Goal: Task Accomplishment & Management: Manage account settings

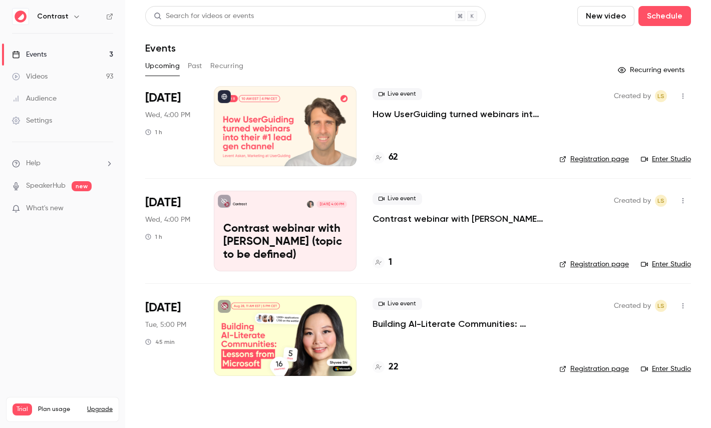
click at [75, 15] on icon "button" at bounding box center [77, 17] width 8 height 8
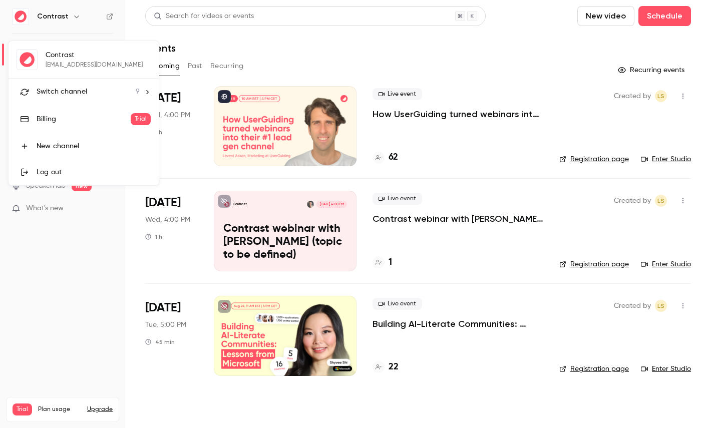
click at [73, 90] on span "Switch channel" at bounding box center [62, 92] width 51 height 11
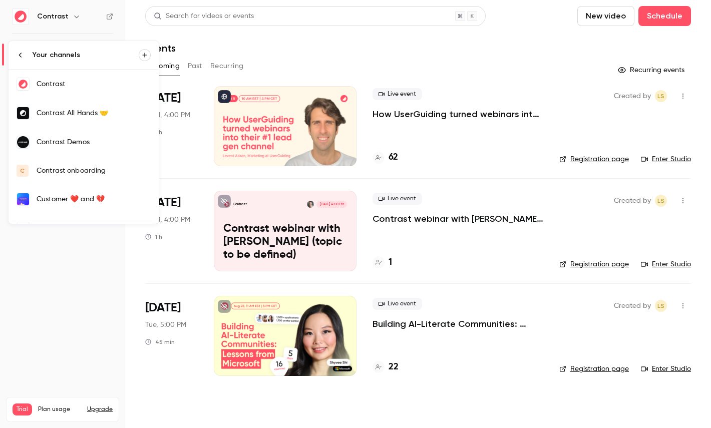
click at [79, 139] on div "Contrast Demos" at bounding box center [94, 142] width 114 height 10
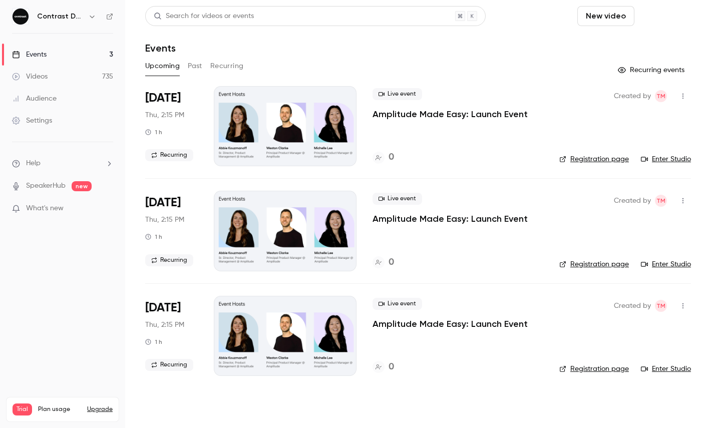
click at [655, 9] on button "Schedule" at bounding box center [665, 16] width 53 height 20
click at [620, 46] on div "One time event" at bounding box center [645, 44] width 76 height 10
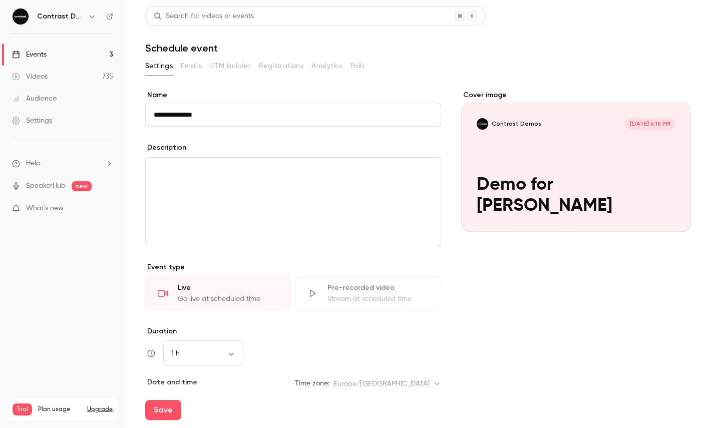
scroll to position [141, 0]
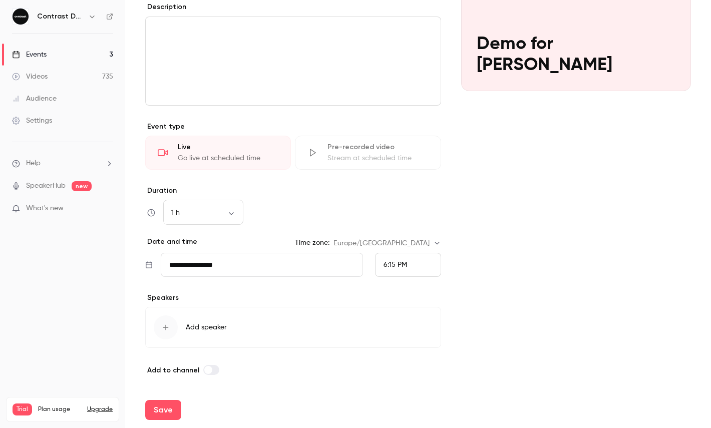
type input "**********"
click at [150, 412] on button "Save" at bounding box center [163, 410] width 36 height 20
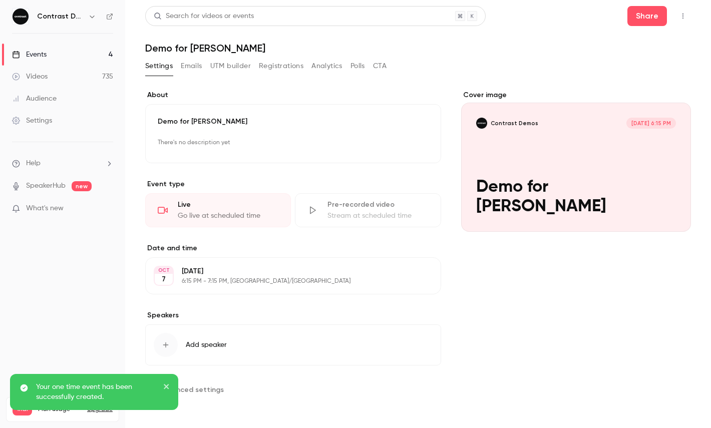
click at [689, 14] on button "button" at bounding box center [683, 16] width 16 height 16
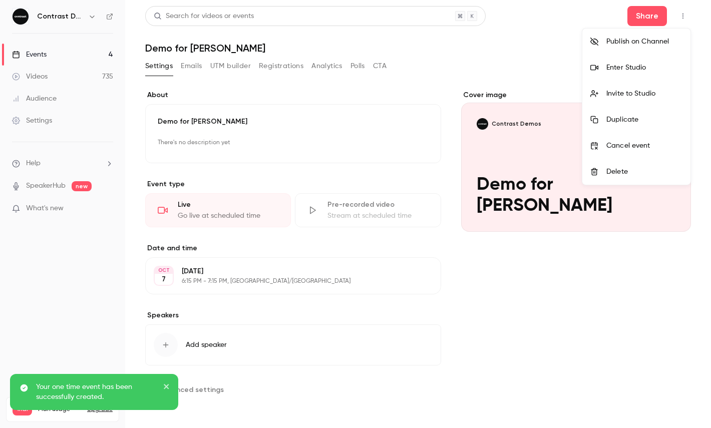
click at [631, 75] on li "Enter Studio" at bounding box center [637, 68] width 108 height 26
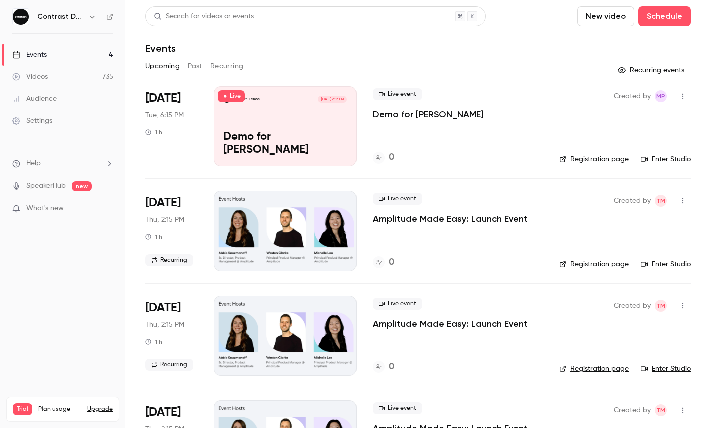
click at [93, 17] on icon "button" at bounding box center [92, 17] width 5 height 3
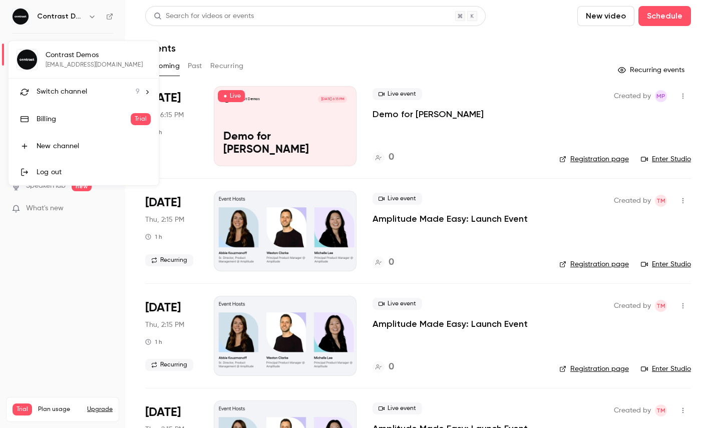
click at [94, 65] on div "Contrast Demos maxim@getcontrast.io Switch channel 9 Billing Trial New channel …" at bounding box center [84, 113] width 150 height 144
click at [70, 91] on span "Switch channel" at bounding box center [62, 92] width 51 height 11
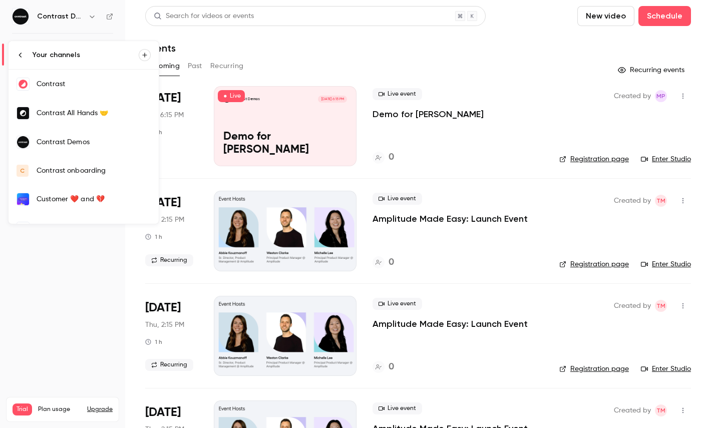
click at [79, 94] on link "Contrast" at bounding box center [84, 84] width 150 height 29
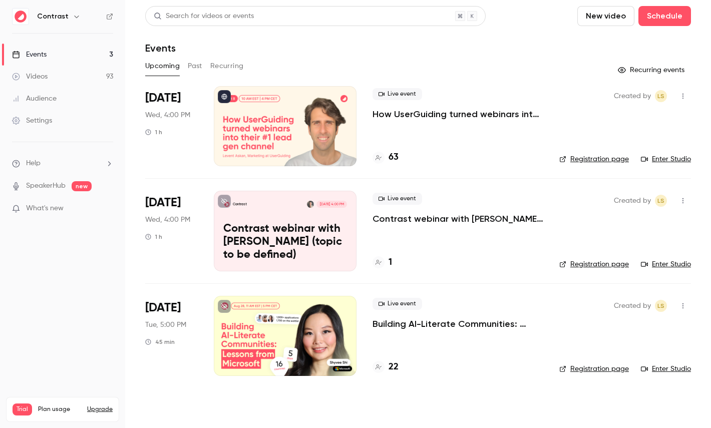
click at [49, 74] on link "Videos 93" at bounding box center [62, 77] width 125 height 22
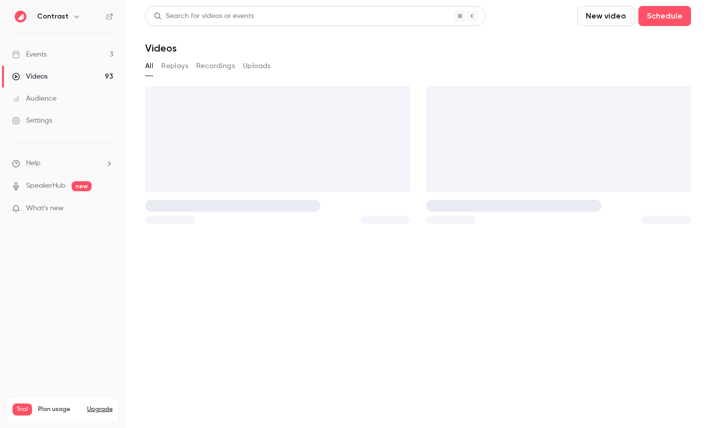
click at [46, 51] on div "Events" at bounding box center [29, 55] width 35 height 10
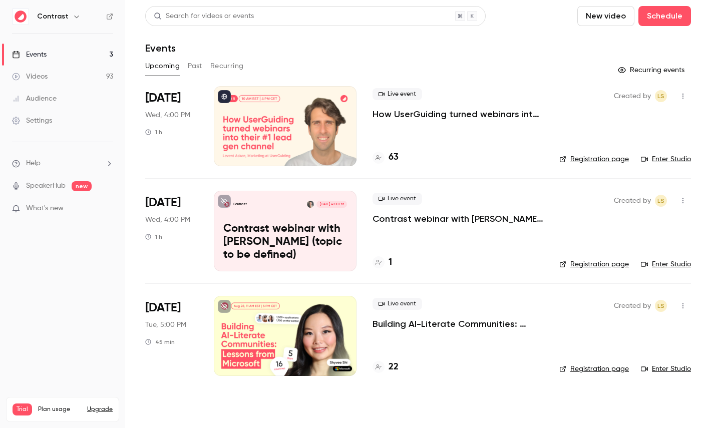
click at [261, 116] on div at bounding box center [285, 126] width 143 height 80
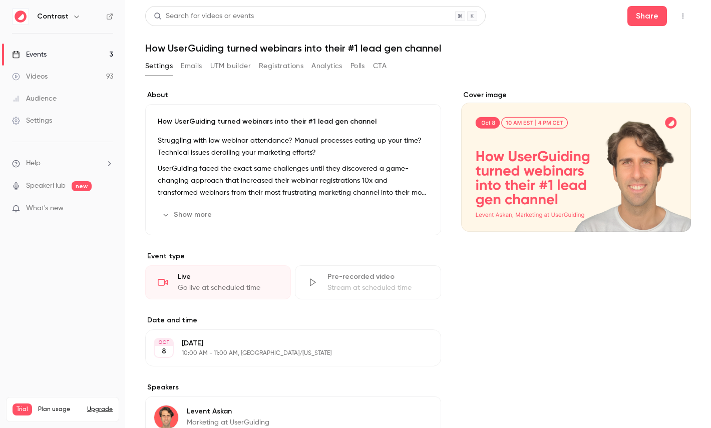
click at [285, 68] on button "Registrations" at bounding box center [281, 66] width 45 height 16
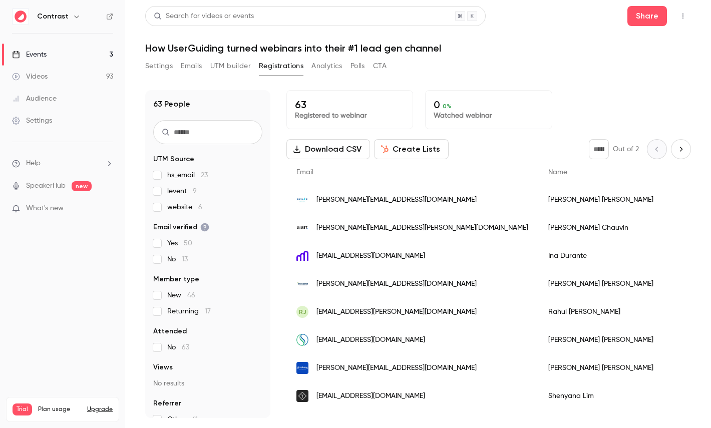
click at [417, 150] on button "Create Lists" at bounding box center [411, 149] width 75 height 20
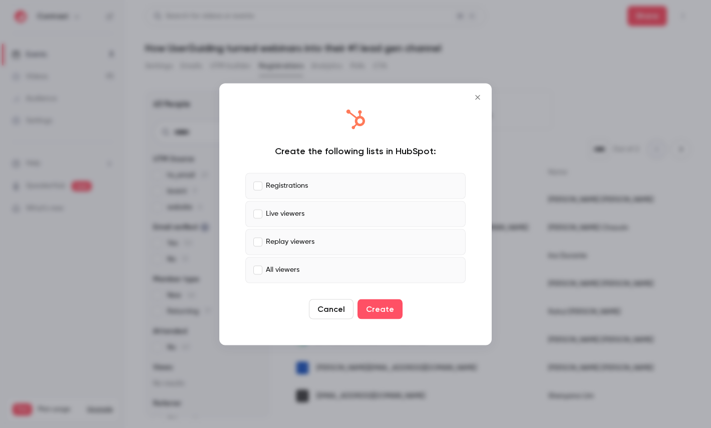
click at [283, 216] on p "Live viewers" at bounding box center [285, 214] width 39 height 11
click at [289, 248] on label "Replay viewers" at bounding box center [355, 242] width 220 height 26
click at [291, 269] on p "All viewers" at bounding box center [283, 270] width 34 height 11
click at [318, 216] on label "Live viewers" at bounding box center [355, 214] width 220 height 26
click at [292, 244] on p "Replay viewers" at bounding box center [290, 242] width 49 height 11
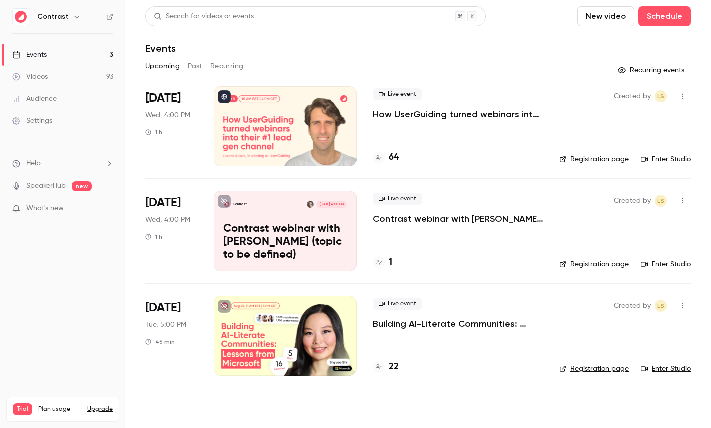
click at [67, 78] on link "Videos 93" at bounding box center [62, 77] width 125 height 22
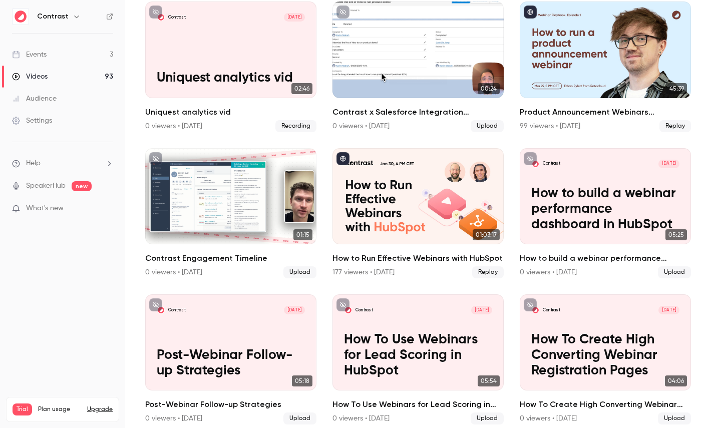
scroll to position [560, 0]
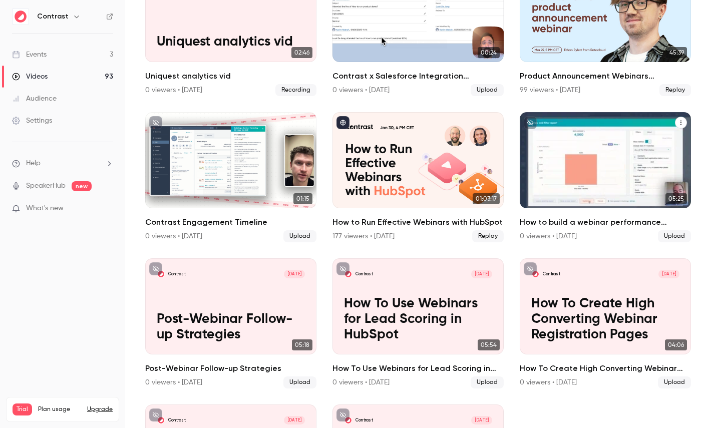
click at [578, 119] on div "Contrast Jan 7 How to build a webinar performance dashboard in HubSpot" at bounding box center [605, 160] width 171 height 96
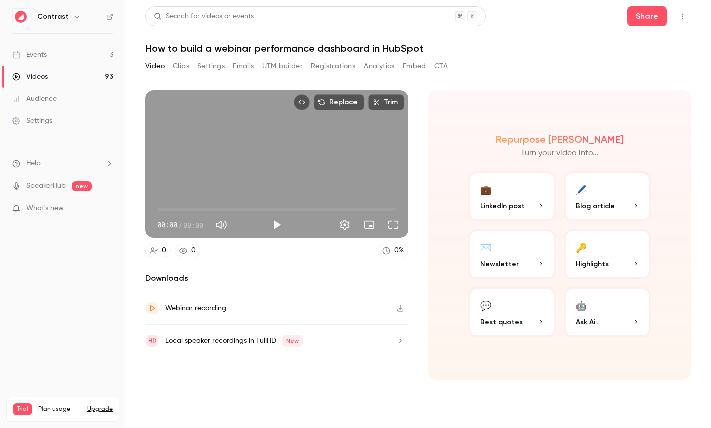
click at [183, 64] on button "Clips" at bounding box center [181, 66] width 17 height 16
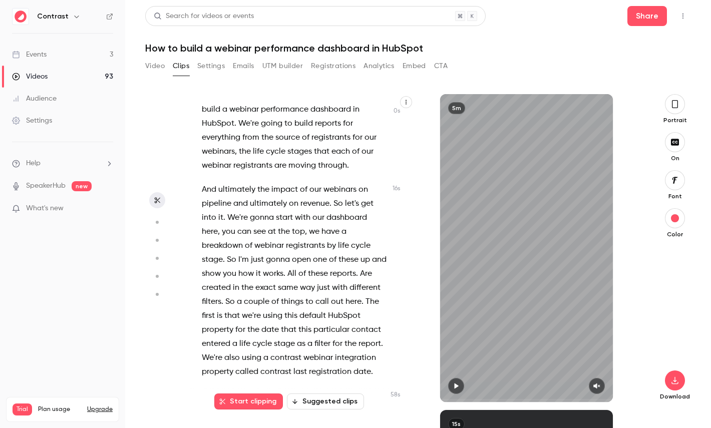
scroll to position [28, 0]
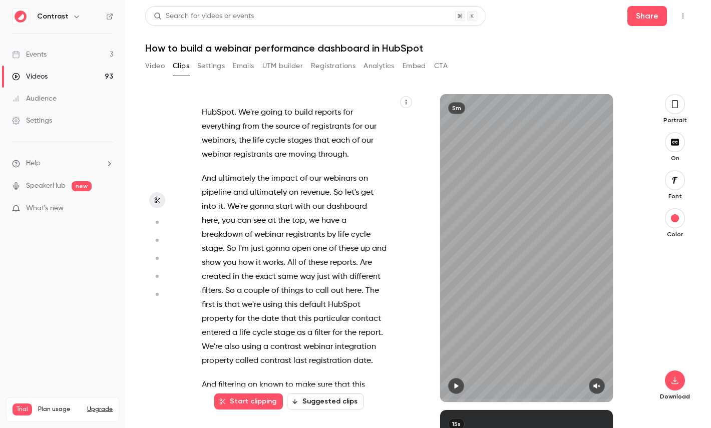
click at [405, 101] on icon "button" at bounding box center [406, 102] width 6 height 6
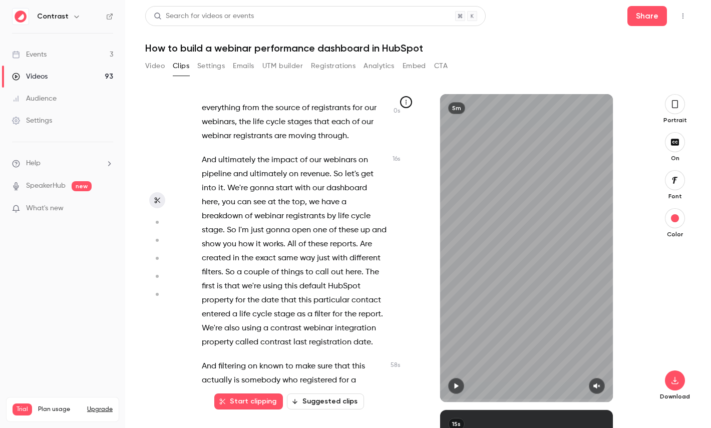
scroll to position [48, 0]
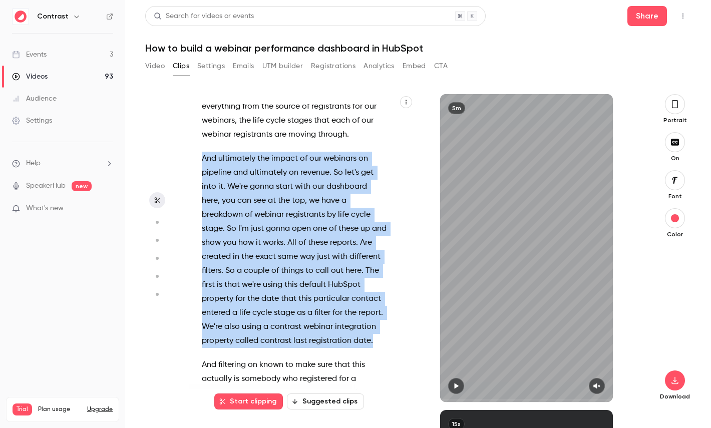
drag, startPoint x: 375, startPoint y: 341, endPoint x: 193, endPoint y: 155, distance: 260.0
click at [193, 155] on div "Hi , in this video , I'm going to show you how to build a webinar performance d…" at bounding box center [299, 253] width 220 height 298
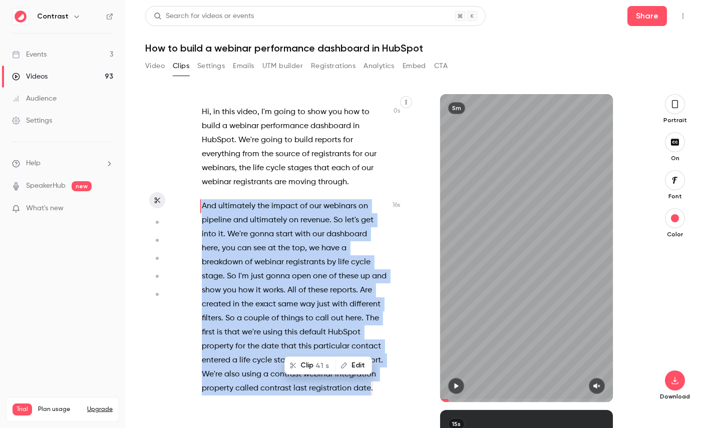
scroll to position [0, 0]
click at [325, 366] on span "41 s" at bounding box center [323, 366] width 14 height 11
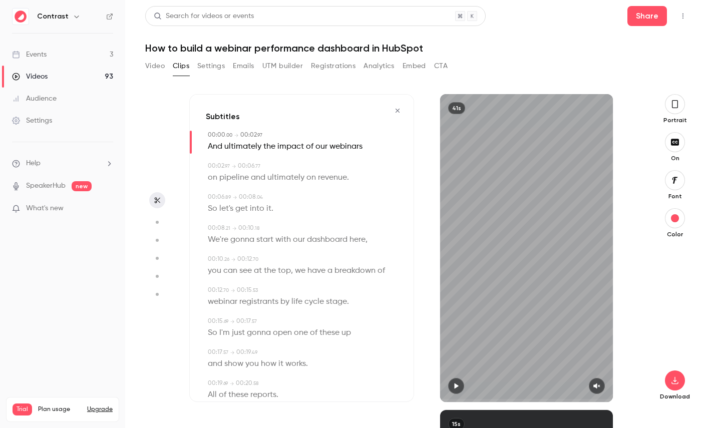
click at [679, 101] on button "button" at bounding box center [675, 104] width 20 height 20
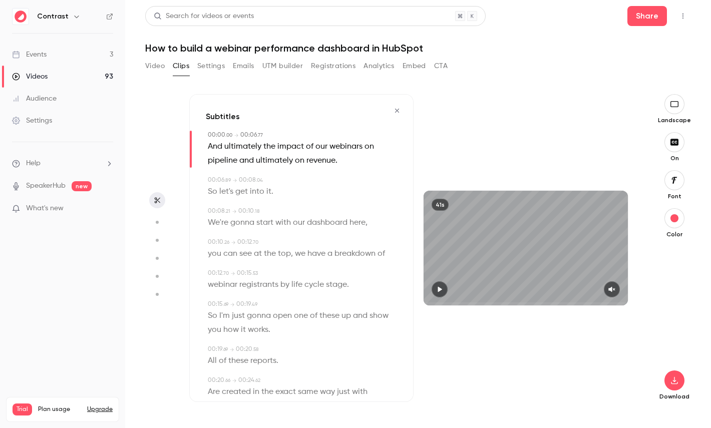
click at [318, 224] on span "dashboard" at bounding box center [327, 223] width 41 height 14
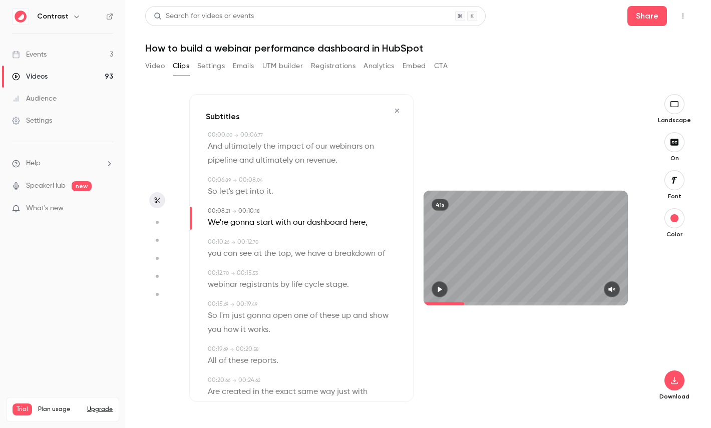
click at [161, 226] on button "button" at bounding box center [157, 222] width 16 height 16
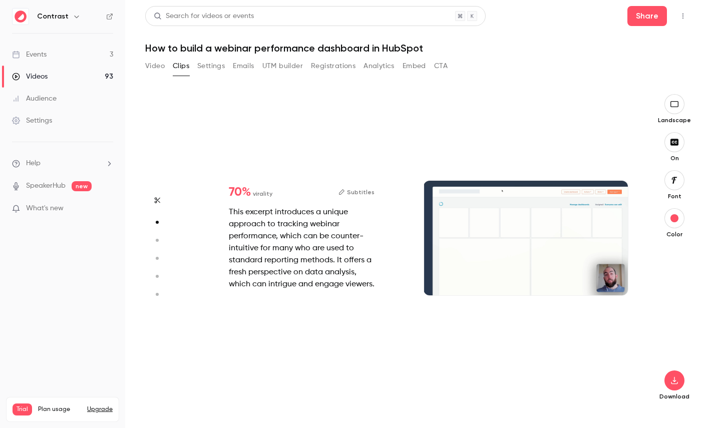
click at [160, 244] on button "button" at bounding box center [157, 240] width 16 height 16
type input "***"
type input "*"
type input "***"
type input "*"
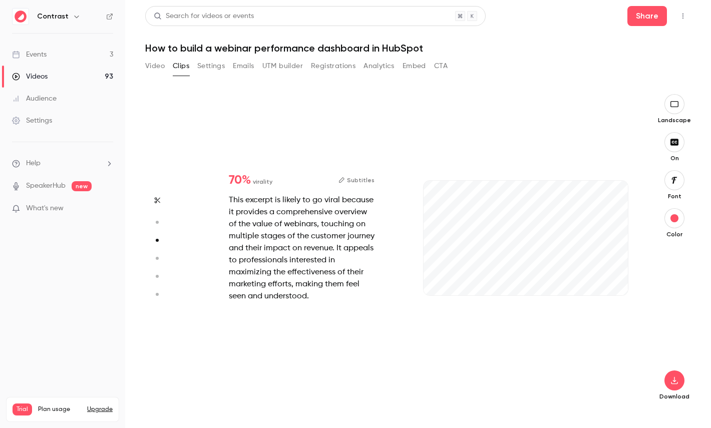
click at [157, 259] on circle "button" at bounding box center [157, 258] width 3 height 3
type input "***"
type input "*"
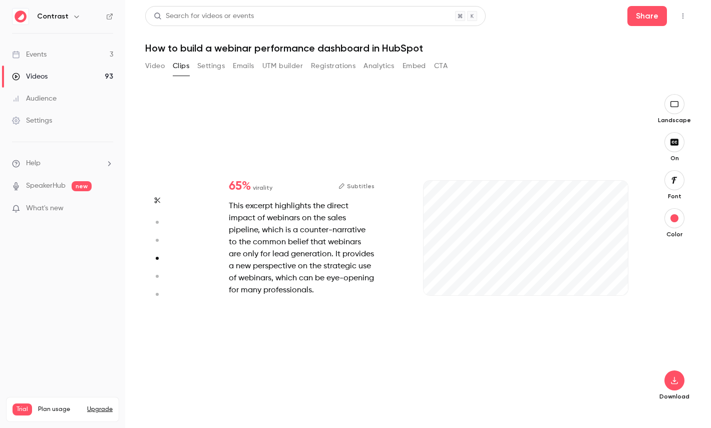
type input "***"
click at [158, 275] on circle "button" at bounding box center [157, 276] width 3 height 3
type input "***"
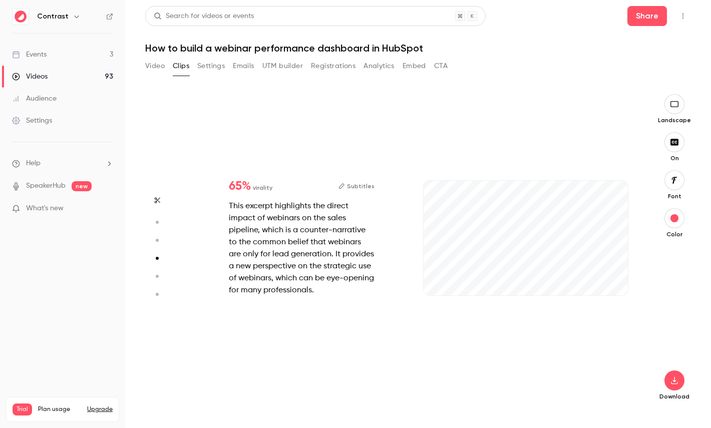
type input "*"
click at [158, 290] on button "button" at bounding box center [157, 295] width 16 height 16
type input "***"
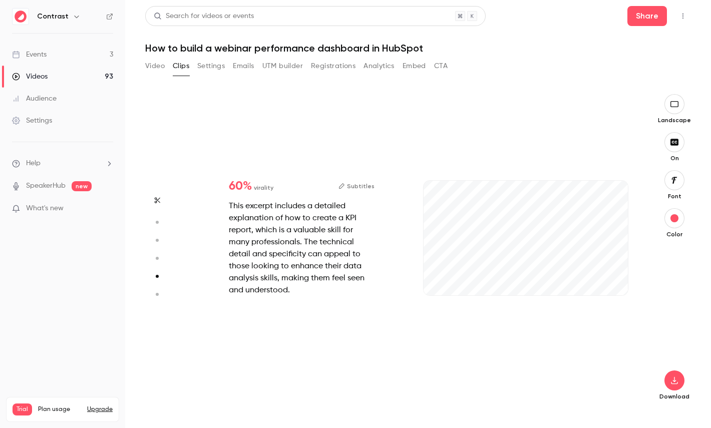
type input "*"
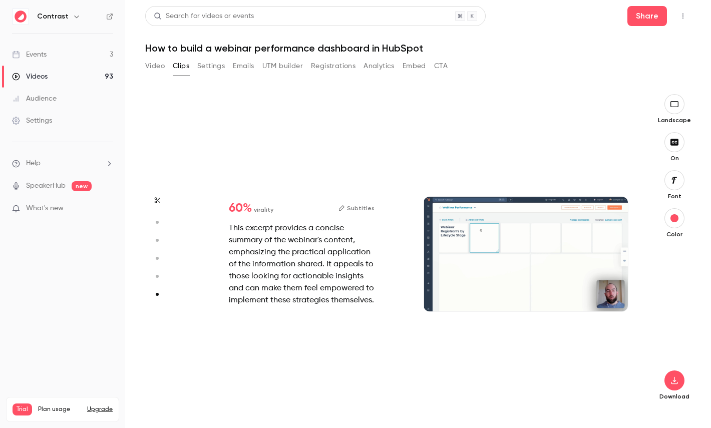
click at [158, 277] on icon "button" at bounding box center [156, 276] width 9 height 7
type input "***"
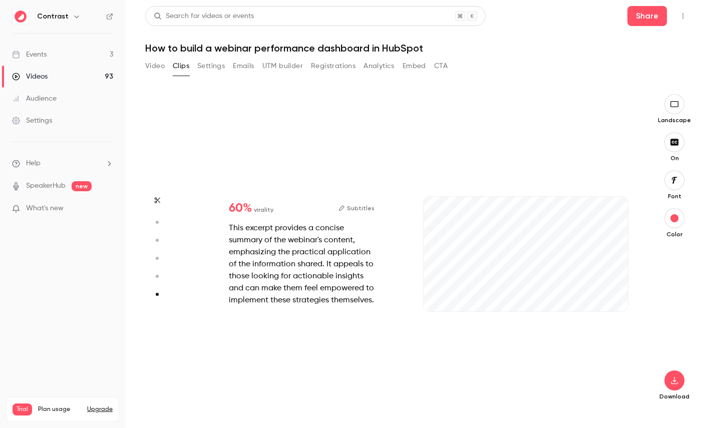
type input "***"
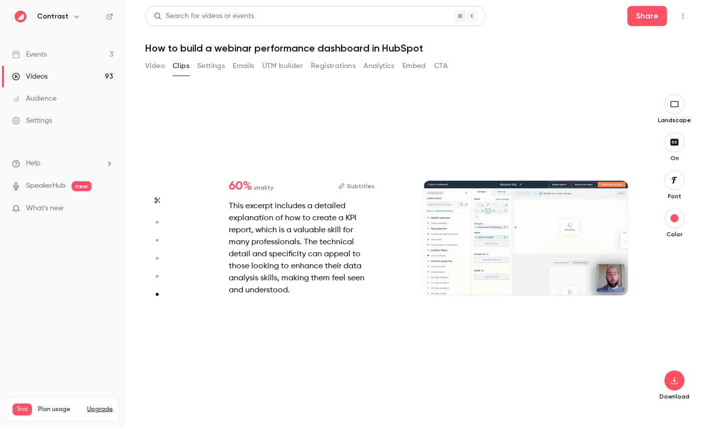
type input "*"
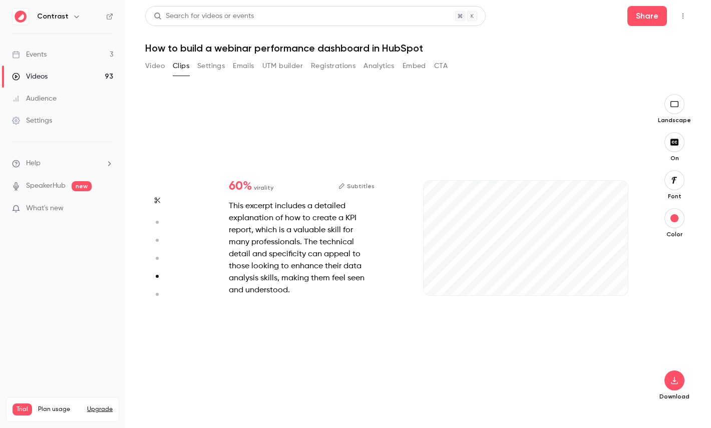
click at [157, 257] on circle "button" at bounding box center [157, 258] width 3 height 3
type input "***"
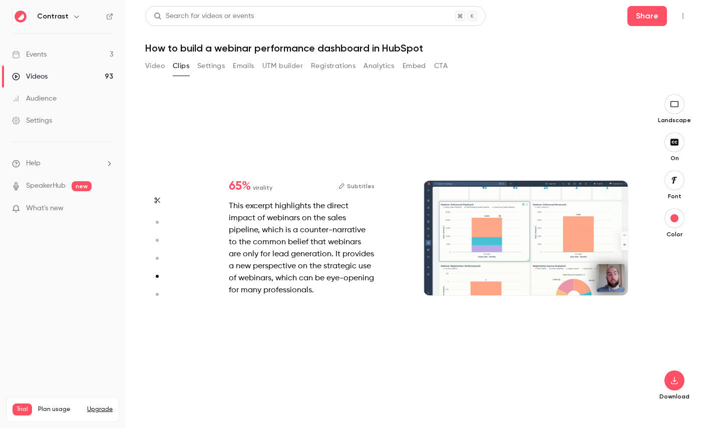
type input "***"
type input "*"
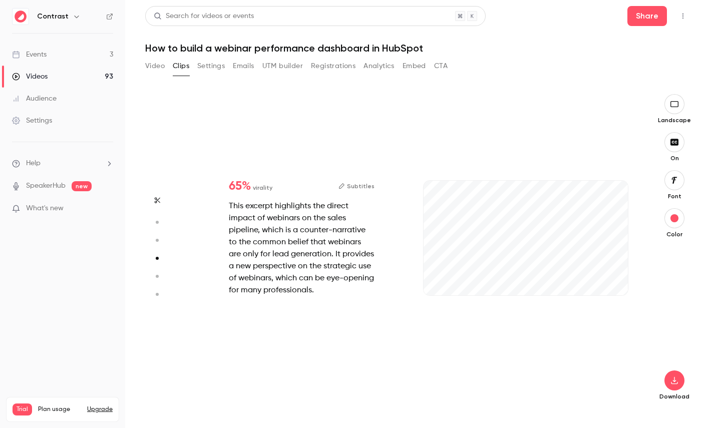
click at [157, 240] on circle "button" at bounding box center [157, 240] width 3 height 3
type input "***"
type input "*"
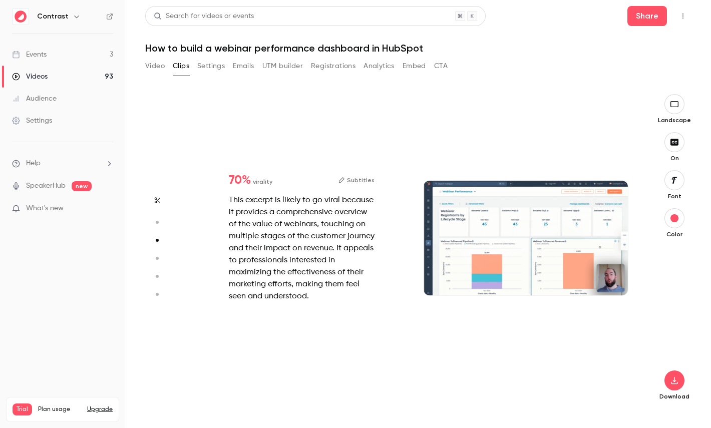
scroll to position [632, 0]
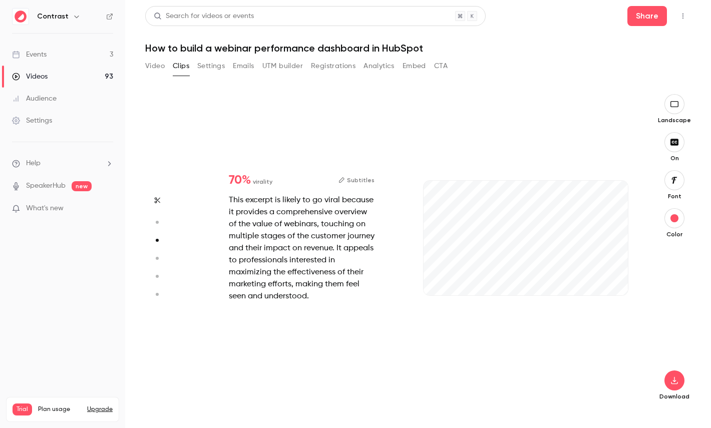
type input "***"
click at [55, 75] on link "Videos 93" at bounding box center [62, 77] width 125 height 22
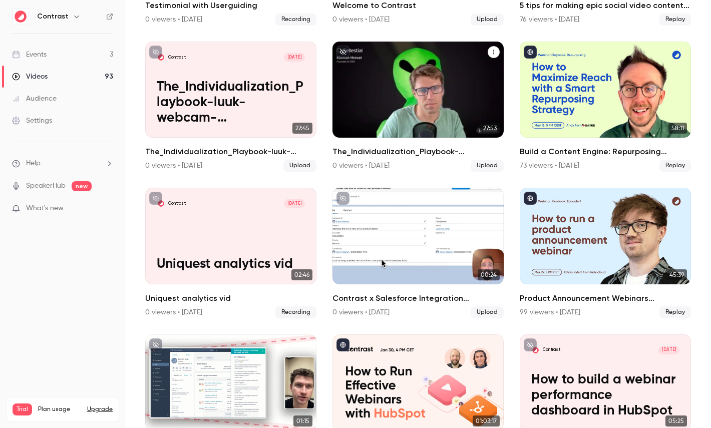
scroll to position [350, 0]
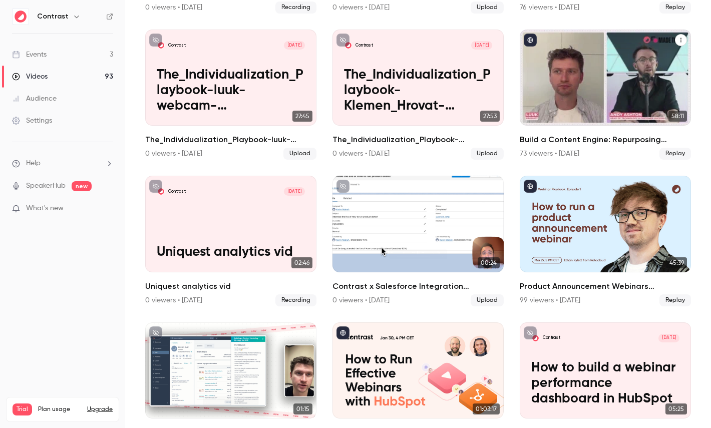
click at [611, 77] on div "Build a Content Engine: Repurposing Strategies for SaaS Teams" at bounding box center [605, 78] width 171 height 96
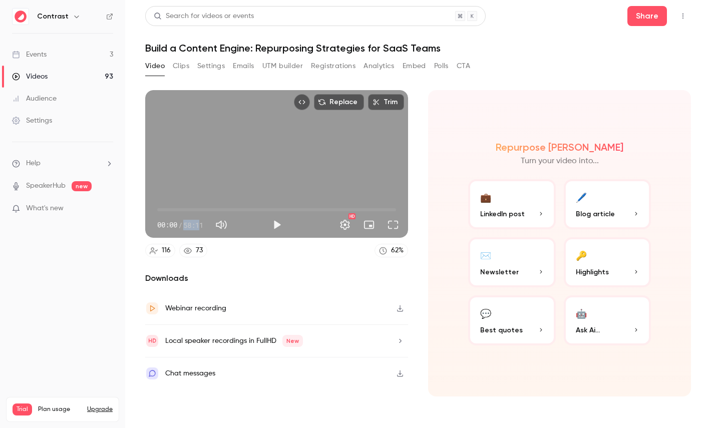
drag, startPoint x: 186, startPoint y: 226, endPoint x: 200, endPoint y: 226, distance: 14.5
click at [200, 226] on span "58:11" at bounding box center [193, 225] width 20 height 11
type input "*****"
click at [191, 209] on span "00:00" at bounding box center [276, 210] width 239 height 16
click at [602, 263] on button "🔑 Highlights" at bounding box center [608, 262] width 88 height 50
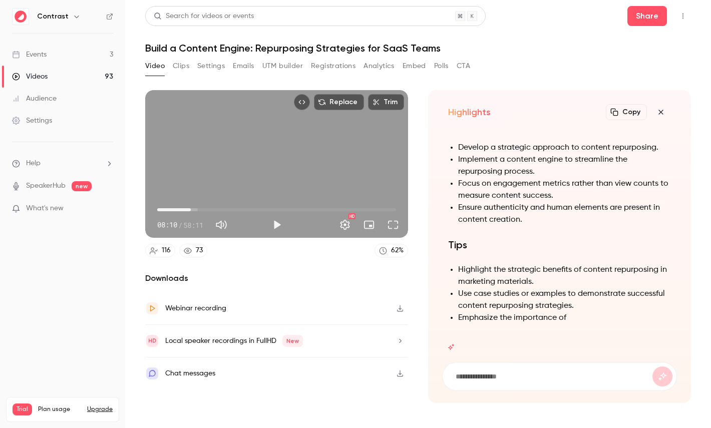
click at [662, 112] on icon "button" at bounding box center [661, 112] width 12 height 8
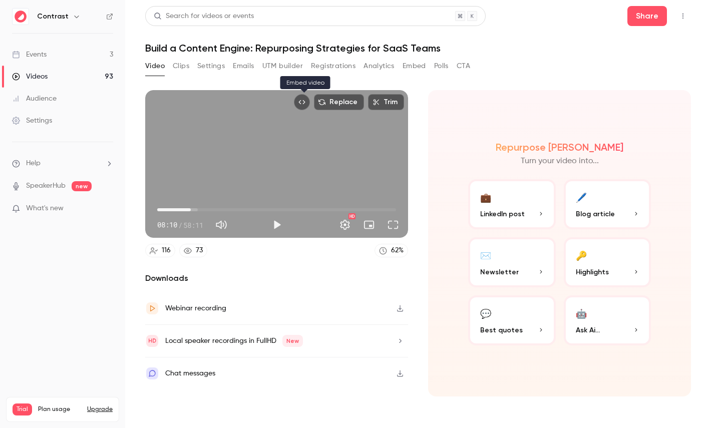
click at [307, 108] on button "Embed video" at bounding box center [302, 102] width 16 height 16
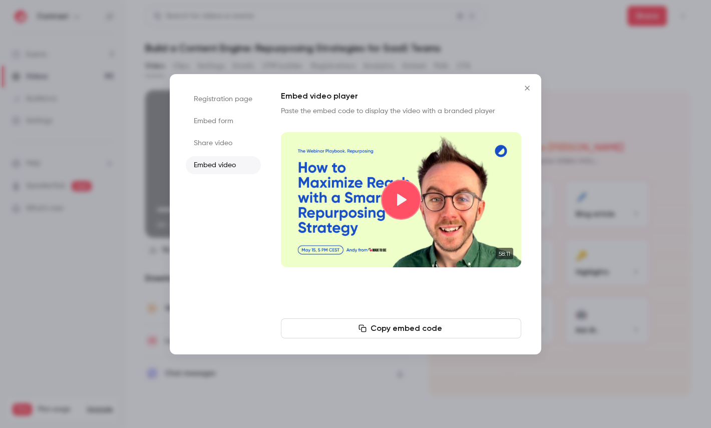
click at [585, 173] on div at bounding box center [355, 214] width 711 height 428
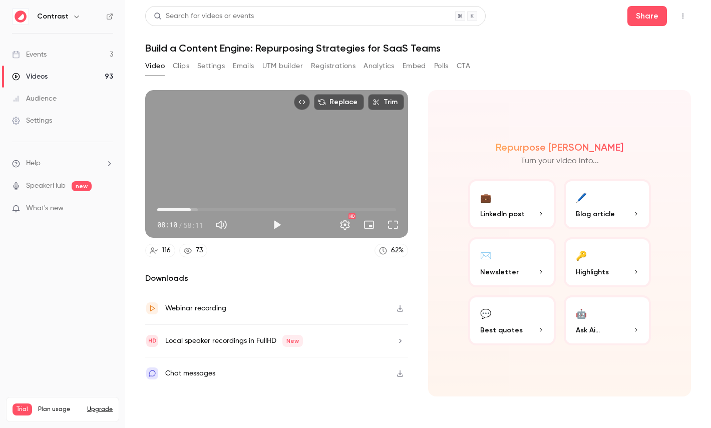
click at [105, 14] on div "Contrast" at bounding box center [62, 16] width 101 height 17
click at [109, 15] on icon at bounding box center [110, 17] width 6 height 6
click at [45, 119] on div "Settings" at bounding box center [32, 121] width 40 height 10
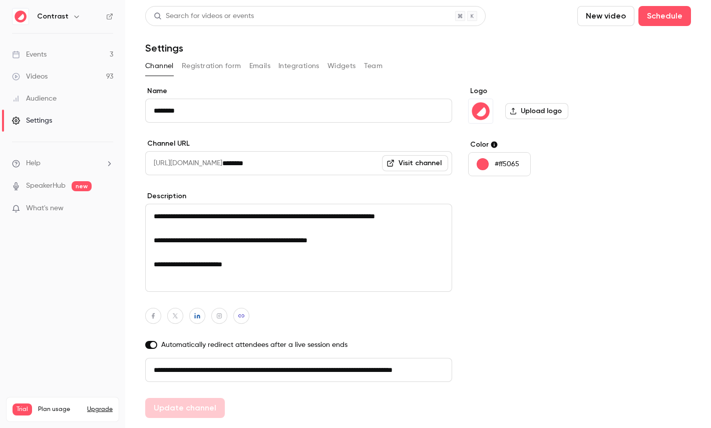
scroll to position [0, 57]
click at [215, 65] on button "Registration form" at bounding box center [212, 66] width 60 height 16
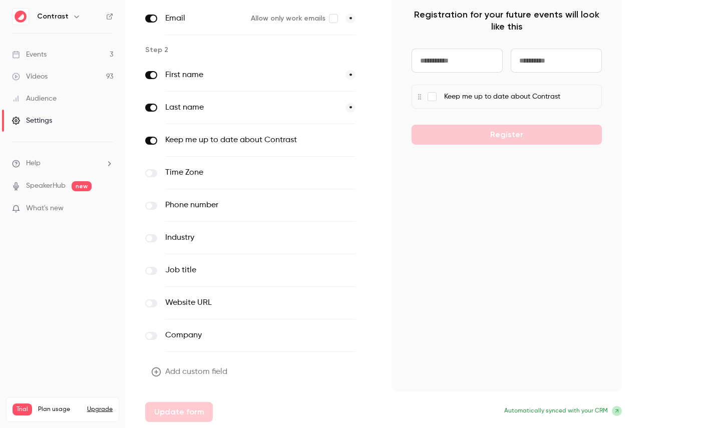
scroll to position [97, 0]
click at [189, 368] on button "Add custom field" at bounding box center [190, 373] width 90 height 20
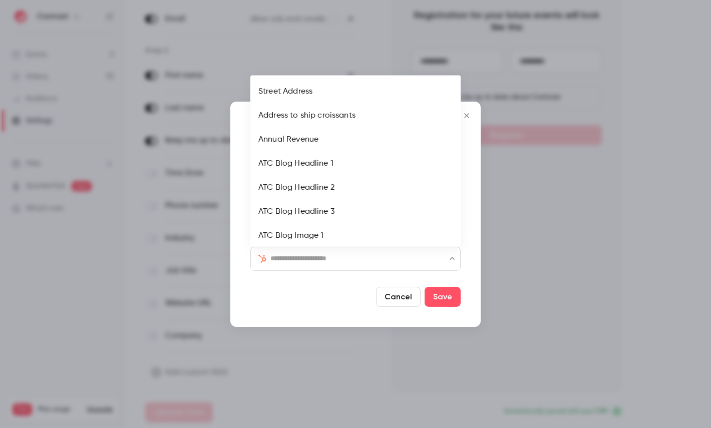
click at [301, 255] on input "text" at bounding box center [361, 258] width 182 height 12
type input "***"
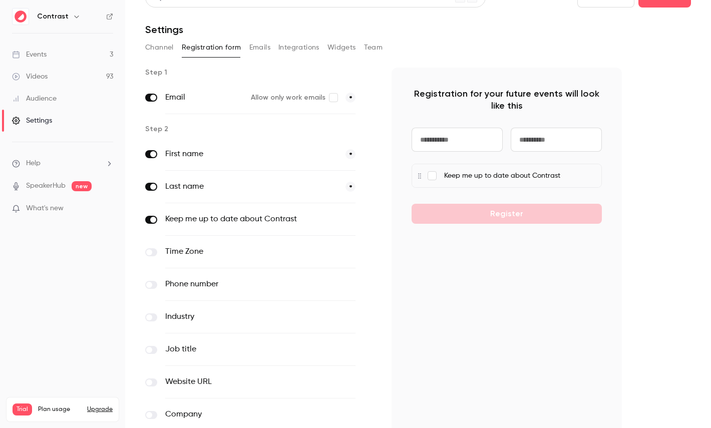
scroll to position [0, 0]
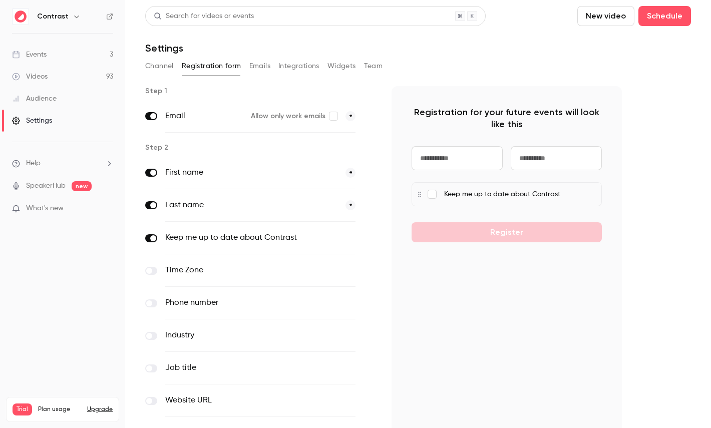
click at [263, 67] on button "Emails" at bounding box center [259, 66] width 21 height 16
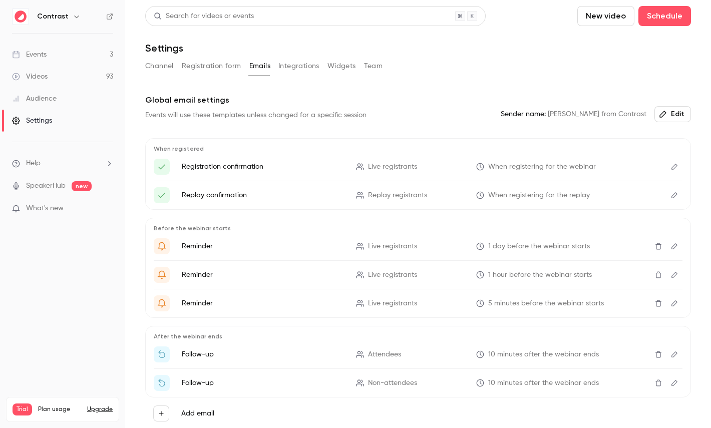
scroll to position [44, 0]
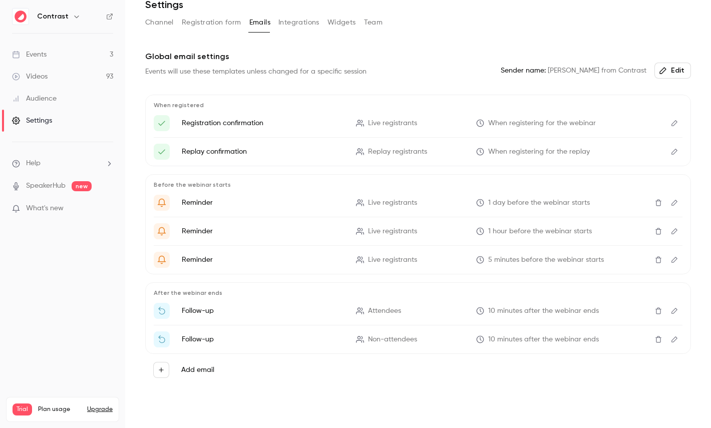
click at [294, 22] on button "Integrations" at bounding box center [298, 23] width 41 height 16
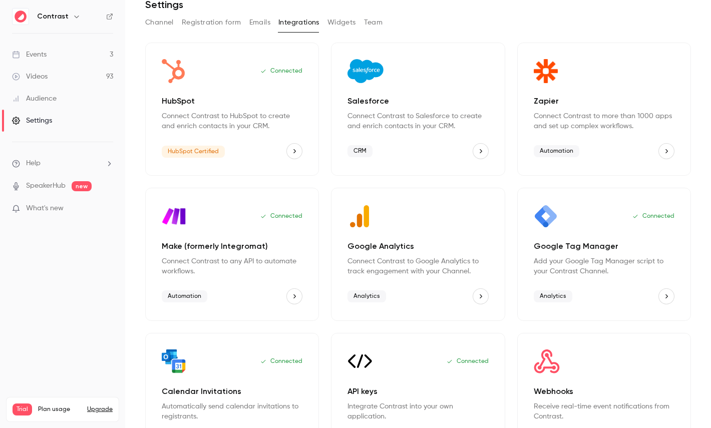
click at [380, 24] on button "Team" at bounding box center [373, 23] width 19 height 16
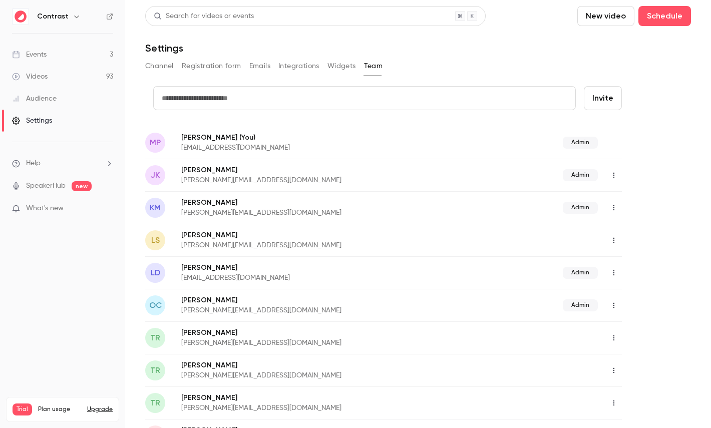
click at [47, 102] on div "Audience" at bounding box center [34, 99] width 45 height 10
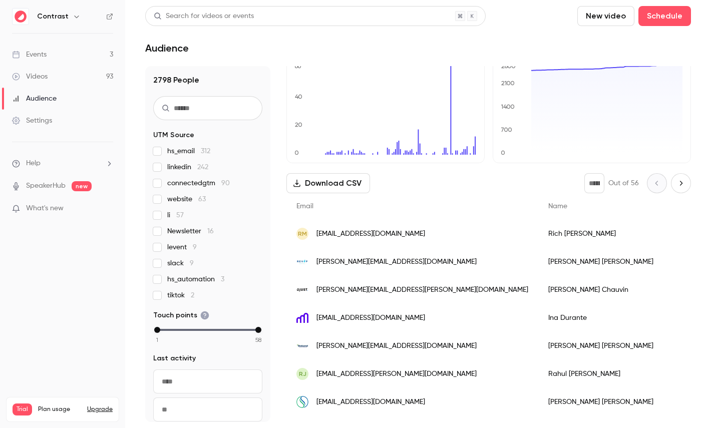
scroll to position [22, 0]
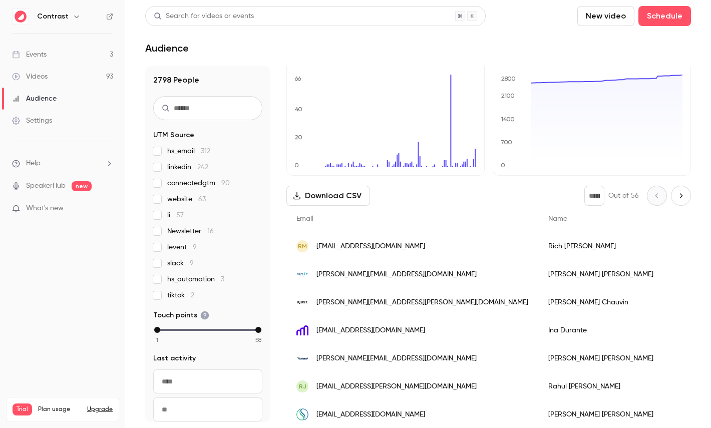
click at [538, 358] on div "Michael Boland" at bounding box center [611, 359] width 147 height 28
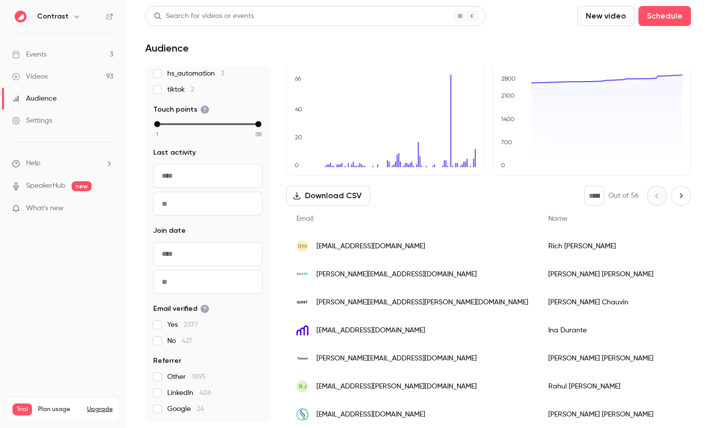
scroll to position [0, 0]
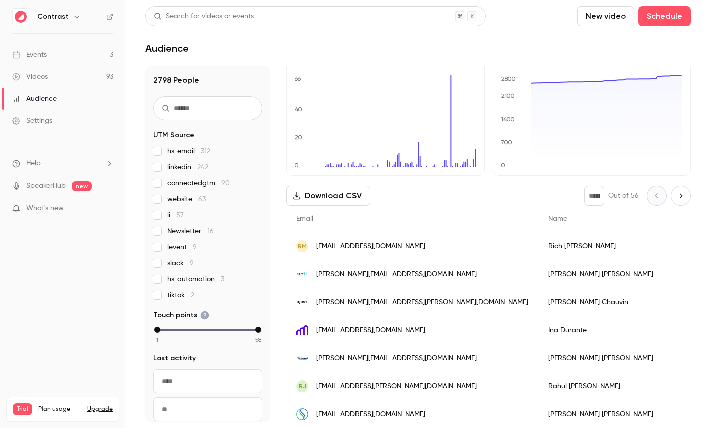
click at [53, 71] on link "Videos 93" at bounding box center [62, 77] width 125 height 22
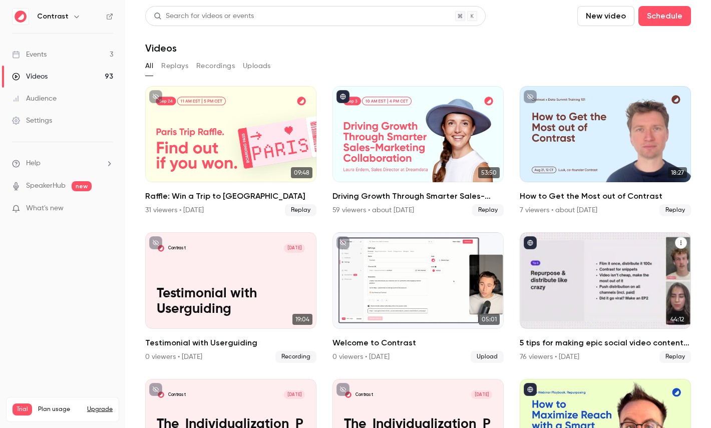
click at [569, 250] on div "5 tips for making epic social video content in B2B marketing" at bounding box center [605, 280] width 171 height 96
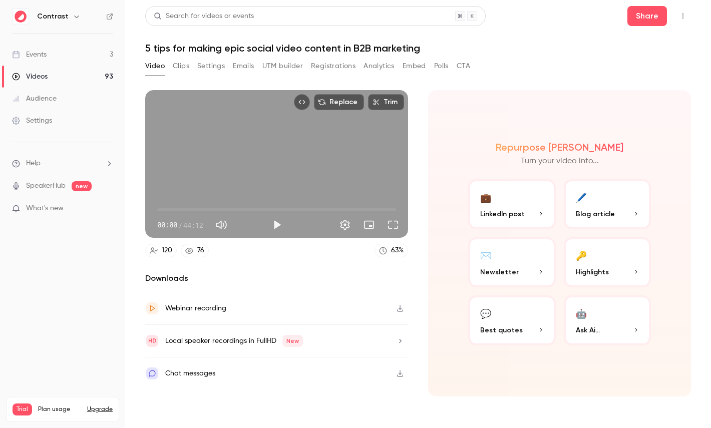
click at [333, 66] on button "Registrations" at bounding box center [333, 66] width 45 height 16
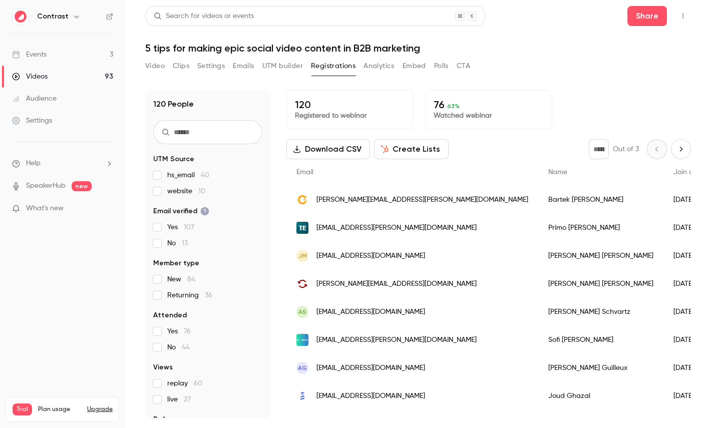
scroll to position [47, 0]
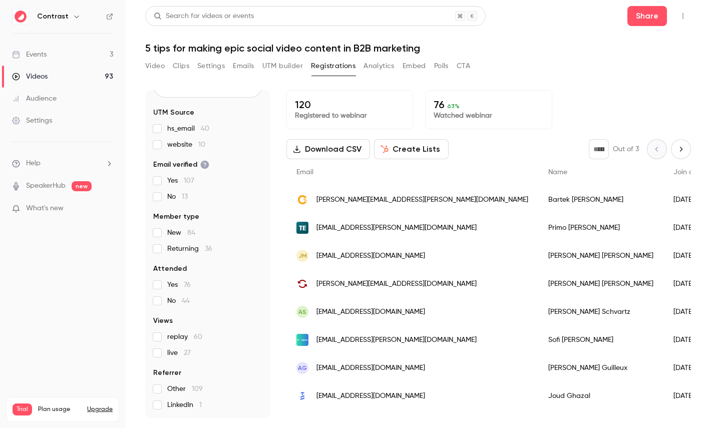
click at [404, 148] on button "Create Lists" at bounding box center [411, 149] width 75 height 20
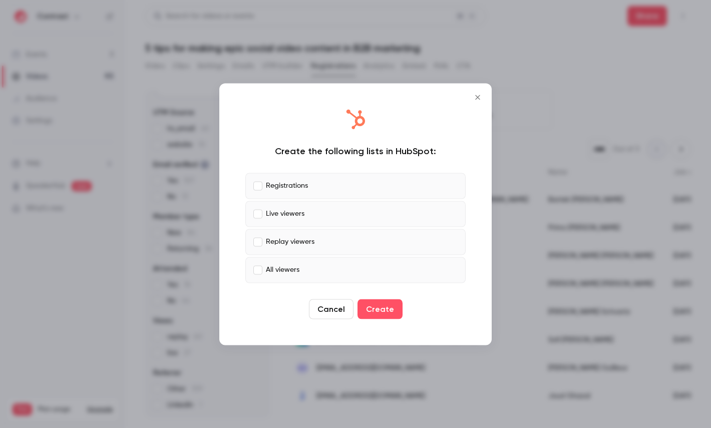
click at [591, 155] on div at bounding box center [355, 214] width 711 height 428
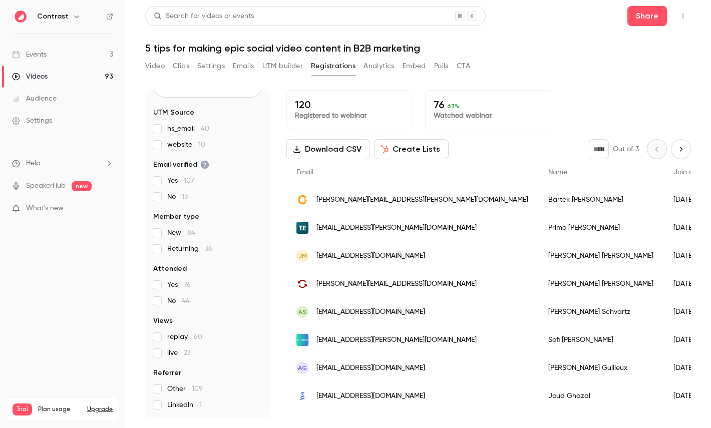
click at [376, 67] on button "Analytics" at bounding box center [379, 66] width 31 height 16
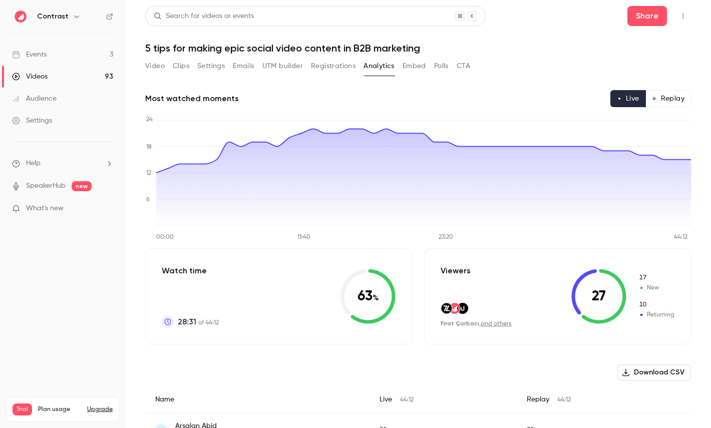
click at [665, 101] on button "Replay" at bounding box center [669, 98] width 46 height 17
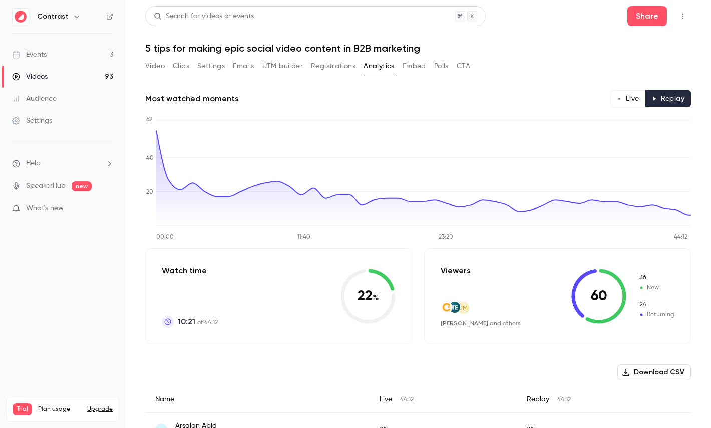
click at [442, 67] on button "Polls" at bounding box center [441, 66] width 15 height 16
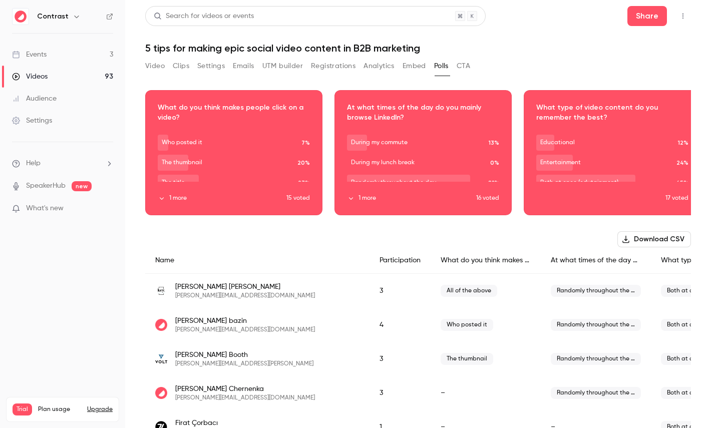
click at [465, 66] on button "CTA" at bounding box center [464, 66] width 14 height 16
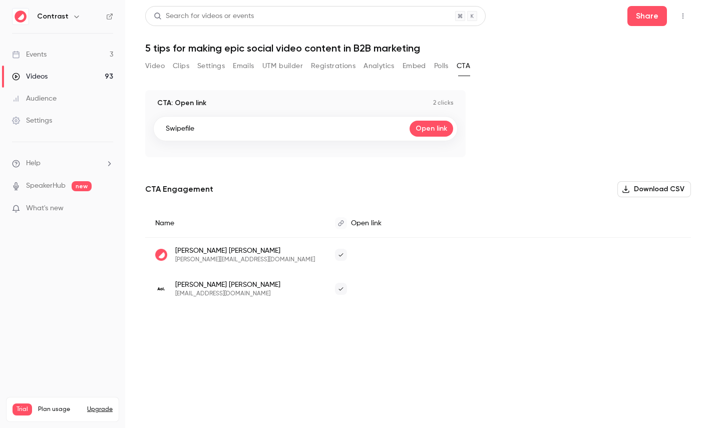
click at [76, 58] on link "Events 3" at bounding box center [62, 55] width 125 height 22
